Goal: Navigation & Orientation: Find specific page/section

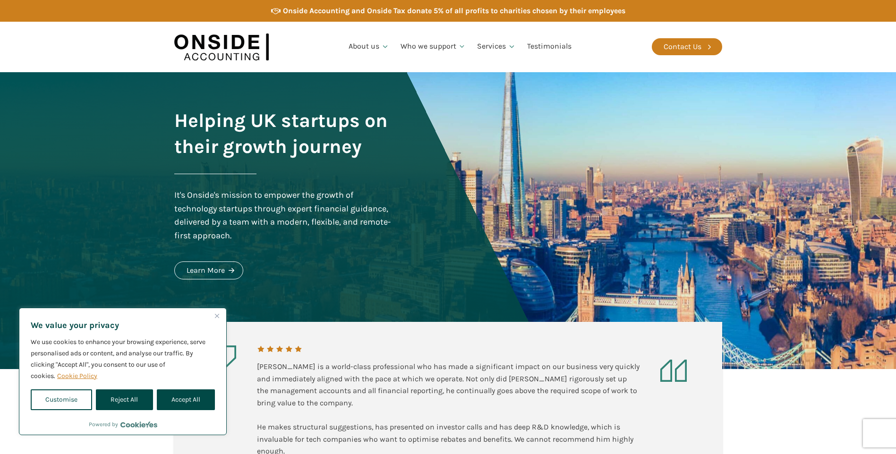
click at [196, 399] on button "Accept All" at bounding box center [186, 400] width 58 height 21
checkbox input "true"
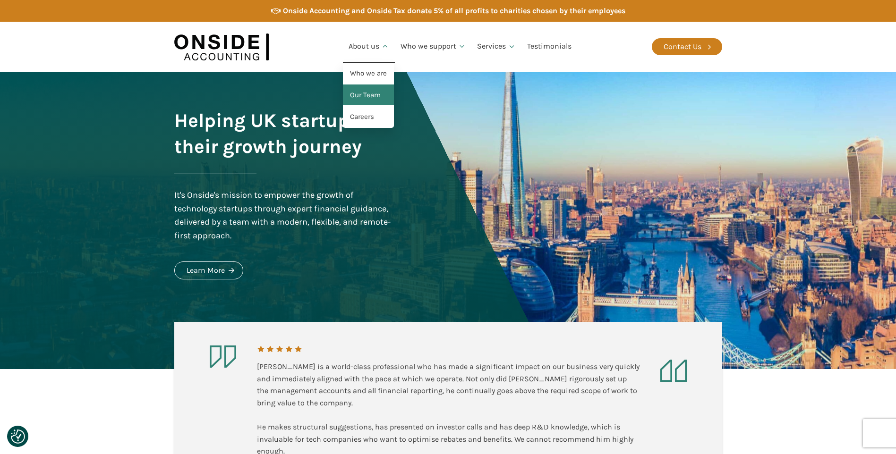
click at [370, 95] on link "Our Team" at bounding box center [368, 96] width 51 height 22
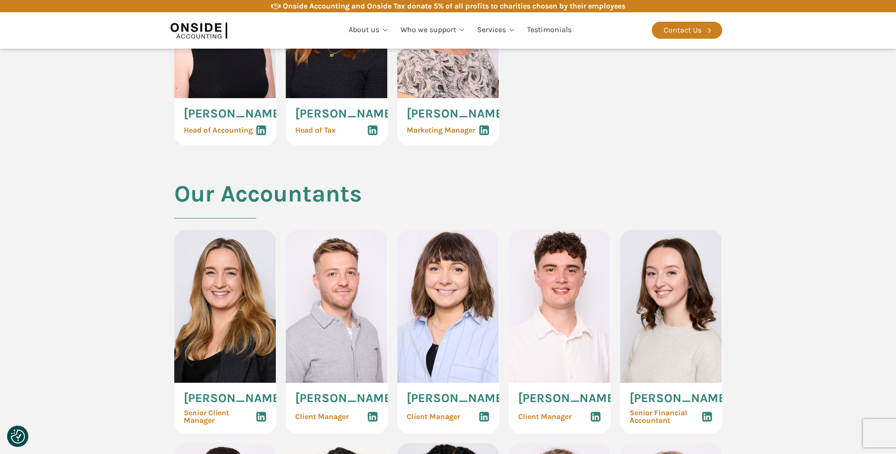
scroll to position [898, 0]
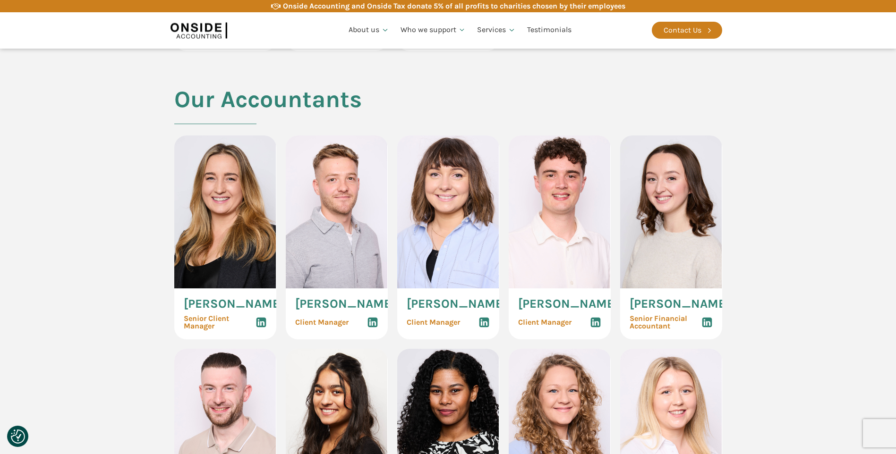
click at [224, 257] on img at bounding box center [225, 212] width 102 height 153
click at [263, 328] on use at bounding box center [261, 323] width 10 height 10
click at [371, 328] on use at bounding box center [373, 323] width 10 height 10
click at [596, 328] on use at bounding box center [596, 323] width 10 height 10
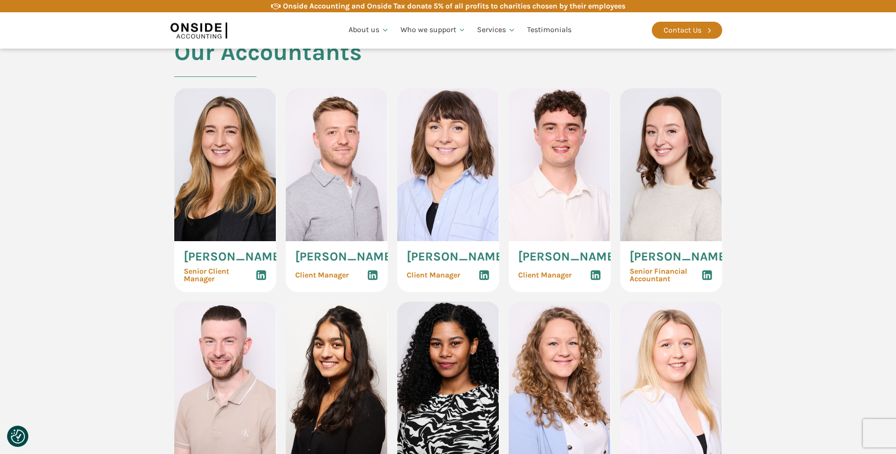
scroll to position [992, 0]
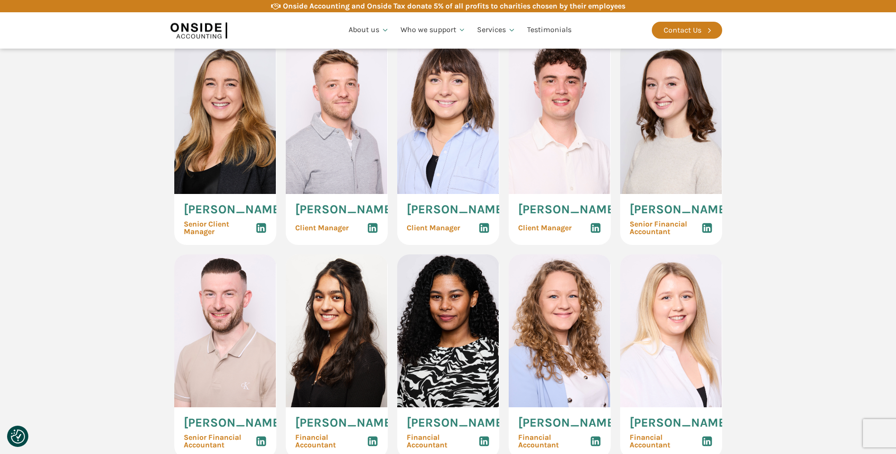
click at [482, 233] on use at bounding box center [484, 228] width 10 height 10
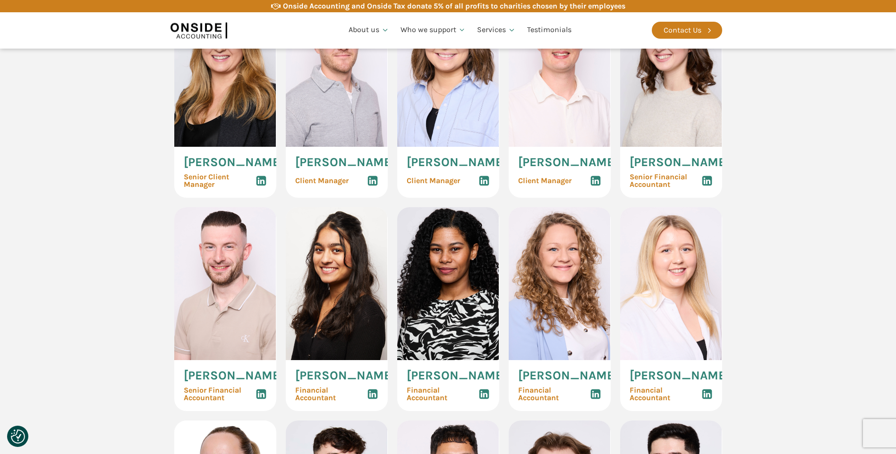
scroll to position [1087, 0]
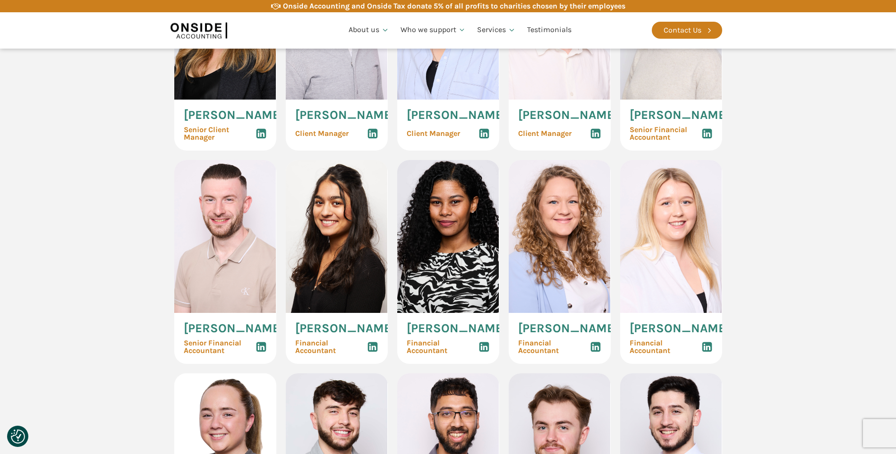
click at [708, 352] on use at bounding box center [707, 348] width 10 height 10
click at [594, 352] on use at bounding box center [596, 348] width 10 height 10
click at [262, 352] on use at bounding box center [261, 348] width 10 height 10
click at [804, 159] on section "Our Accountants [PERSON_NAME] Senior Client Manager [PERSON_NAME] Client Manage…" at bounding box center [448, 368] width 896 height 942
